Goal: Task Accomplishment & Management: Complete application form

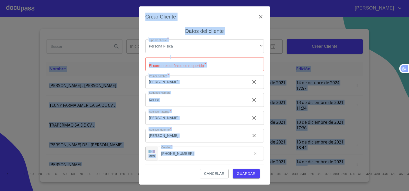
drag, startPoint x: 410, startPoint y: 153, endPoint x: 410, endPoint y: 149, distance: 3.9
click at [409, 149] on html "[PERSON_NAME] ​ Fin ​ Crear Cliente Nombre Correo electrónico Registro Edición …" at bounding box center [204, 95] width 409 height 191
click at [229, 41] on div "Persona Física" at bounding box center [204, 46] width 118 height 14
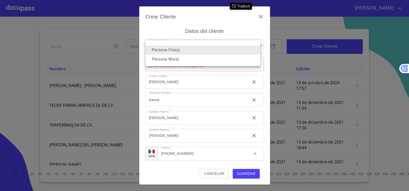
click at [242, 17] on div at bounding box center [204, 95] width 409 height 191
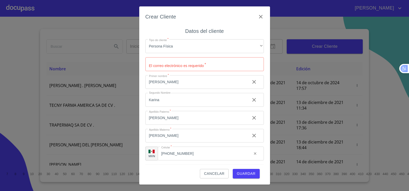
click at [156, 69] on input "Tipo de cliente   *" at bounding box center [204, 64] width 118 height 14
type input "[EMAIL_ADDRESS][DOMAIN_NAME]"
click at [198, 80] on input "[PERSON_NAME]" at bounding box center [195, 82] width 100 height 14
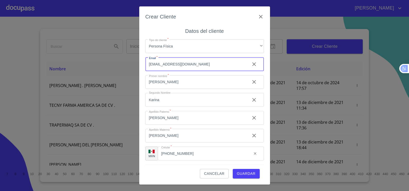
click at [210, 62] on input "[EMAIL_ADDRESS][DOMAIN_NAME]" at bounding box center [195, 64] width 100 height 14
click at [258, 171] on button "Guardar" at bounding box center [246, 174] width 27 height 10
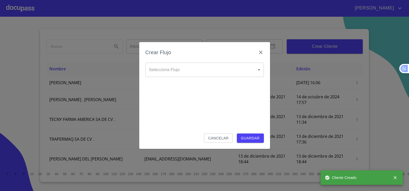
click at [259, 69] on body "[PERSON_NAME] ​ Fin ​ Crear Cliente Nombre Correo electrónico Registro Edición …" at bounding box center [204, 95] width 409 height 191
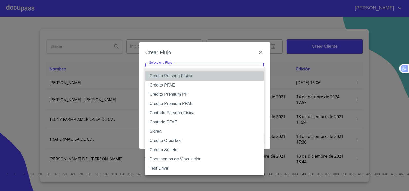
click at [190, 78] on li "Crédito Persona Física" at bounding box center [204, 75] width 118 height 9
type input "61b033e49b8c202ad5bb7912"
